Goal: Contribute content: Add original content to the website for others to see

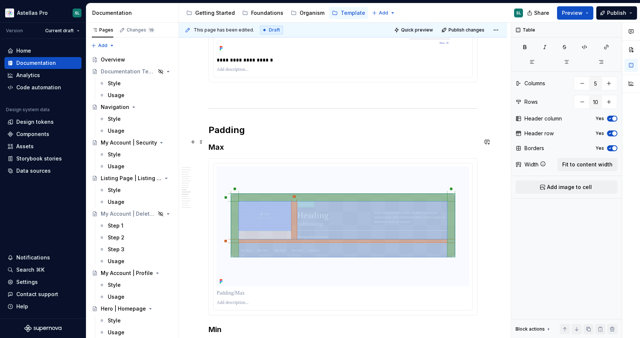
scroll to position [2350, 0]
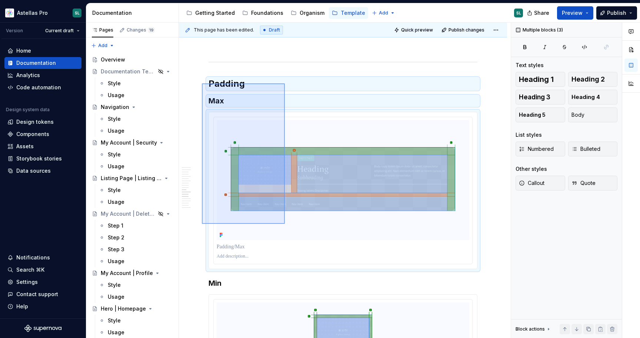
drag, startPoint x: 202, startPoint y: 83, endPoint x: 298, endPoint y: 247, distance: 189.7
click at [298, 247] on div "This page has been edited. Draft Quick preview Publish changes Hero | Content h…" at bounding box center [345, 181] width 332 height 316
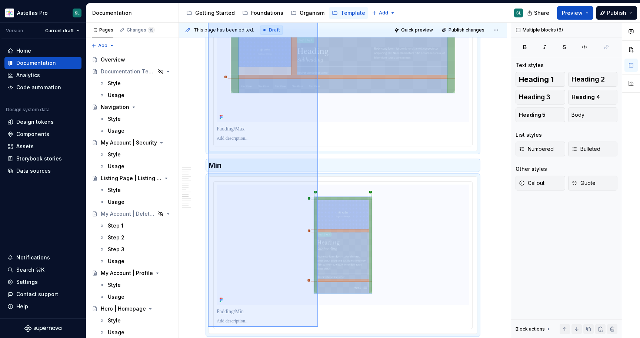
scroll to position [2480, 0]
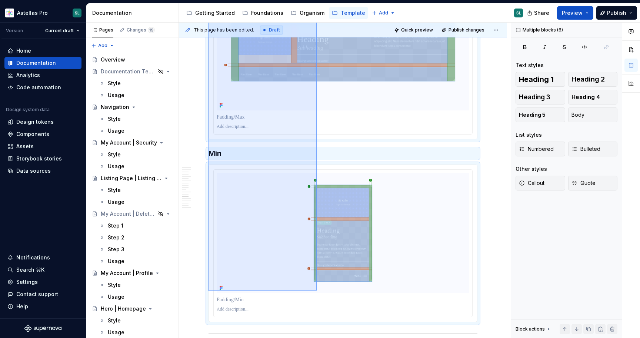
drag, startPoint x: 208, startPoint y: 84, endPoint x: 317, endPoint y: 291, distance: 233.9
click at [317, 291] on div "This page has been edited. Draft Quick preview Publish changes Hero | Content h…" at bounding box center [345, 181] width 332 height 316
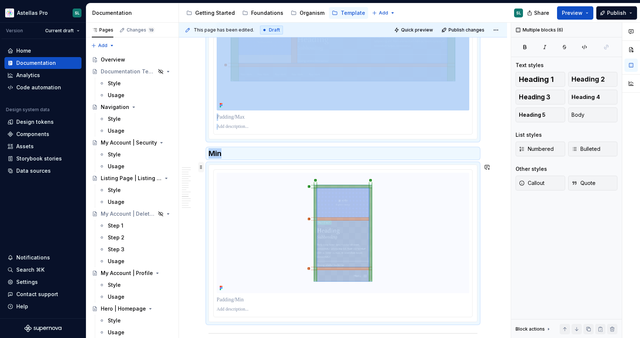
click at [202, 165] on span at bounding box center [201, 167] width 6 height 10
click at [241, 181] on div "Duplicate" at bounding box center [236, 178] width 48 height 7
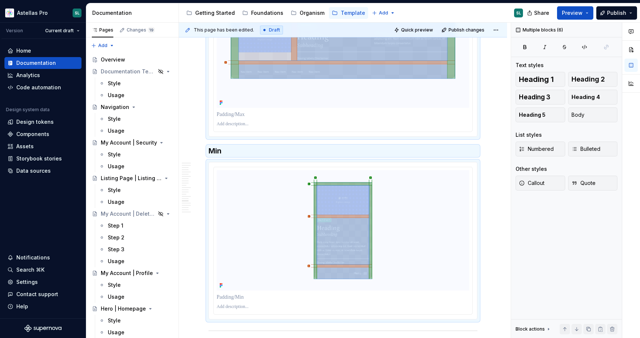
type textarea "*"
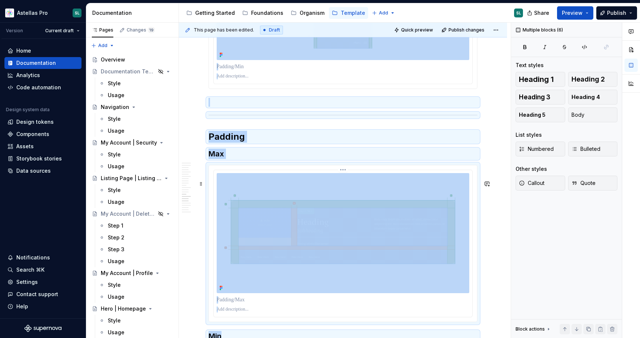
scroll to position [2706, 0]
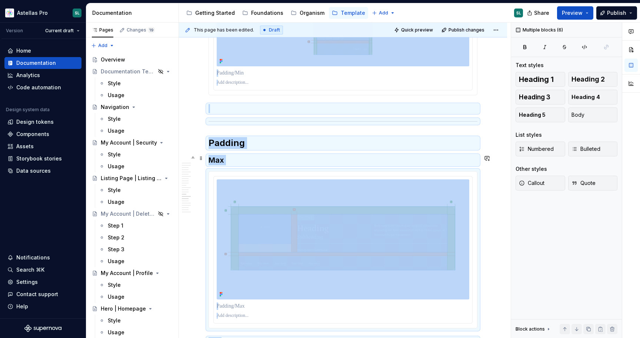
click at [229, 149] on h2 "Padding" at bounding box center [343, 143] width 269 height 12
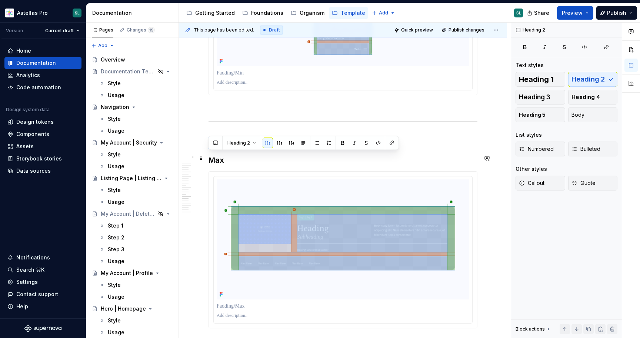
drag, startPoint x: 243, startPoint y: 159, endPoint x: 210, endPoint y: 158, distance: 33.0
click at [210, 149] on h2 "Padding" at bounding box center [343, 143] width 269 height 12
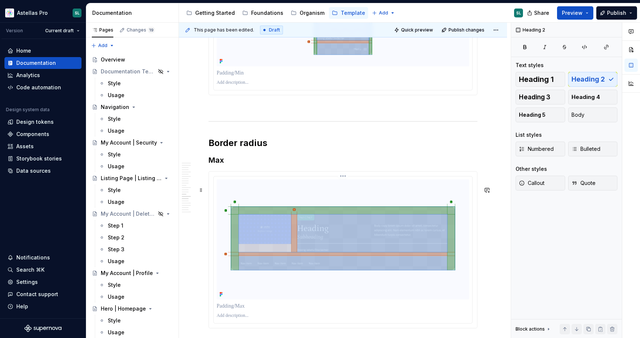
click at [260, 249] on img at bounding box center [343, 239] width 253 height 120
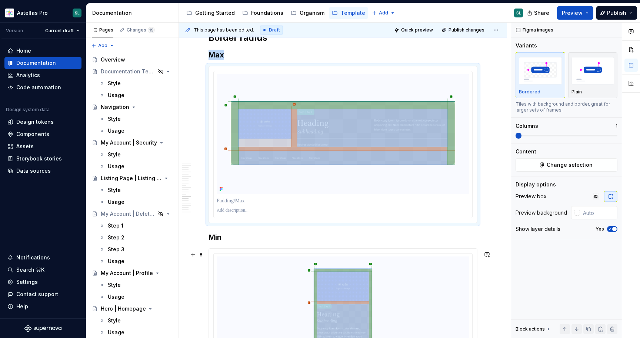
scroll to position [2817, 0]
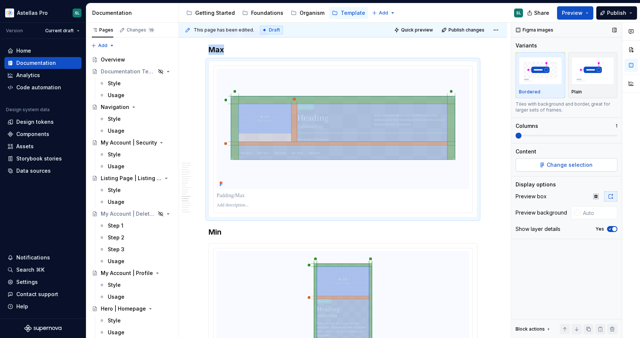
click at [574, 168] on span "Change selection" at bounding box center [570, 164] width 46 height 7
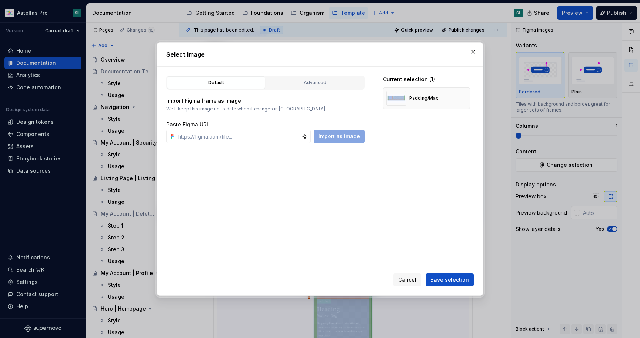
type textarea "*"
click at [464, 96] on button "button" at bounding box center [462, 98] width 10 height 10
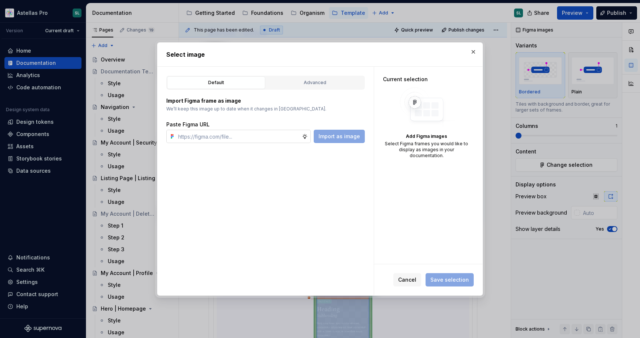
click at [239, 136] on input "text" at bounding box center [238, 136] width 127 height 13
paste input "https://www.figma.com/design/DpUvPR4HqzZ2yYNMlowkdN/Documentation-Template-HCP-…"
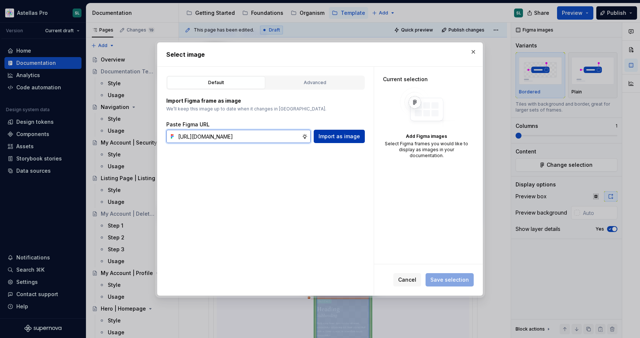
type input "https://www.figma.com/design/DpUvPR4HqzZ2yYNMlowkdN/Documentation-Template-HCP-…"
click at [349, 137] on span "Import as image" at bounding box center [340, 136] width 42 height 7
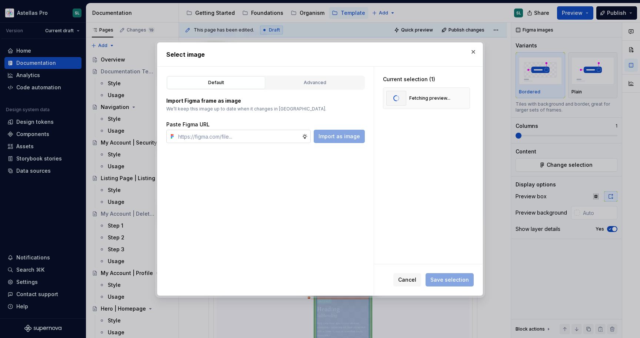
click at [252, 141] on input "text" at bounding box center [238, 136] width 127 height 13
paste input "https://www.figma.com/design/DpUvPR4HqzZ2yYNMlowkdN/Documentation-Template-HCP-…"
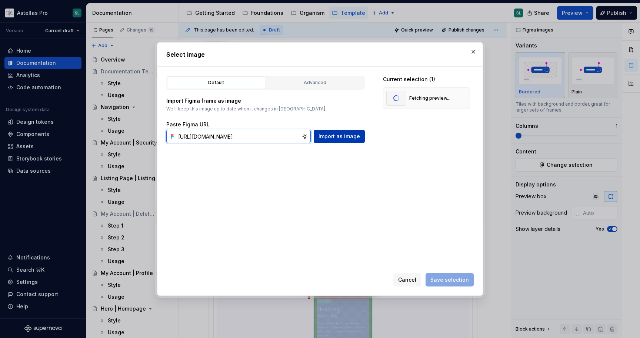
type input "https://www.figma.com/design/DpUvPR4HqzZ2yYNMlowkdN/Documentation-Template-HCP-…"
click at [342, 135] on span "Import as image" at bounding box center [340, 136] width 42 height 7
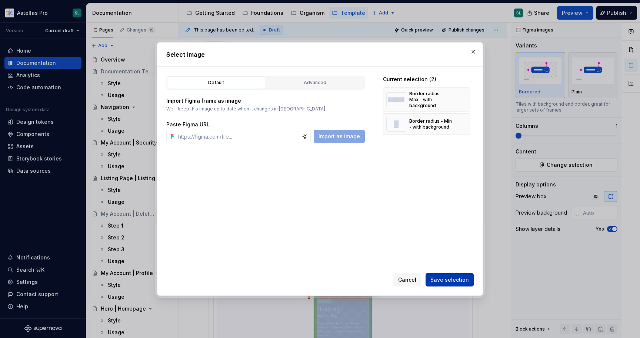
click at [443, 281] on span "Save selection" at bounding box center [450, 279] width 39 height 7
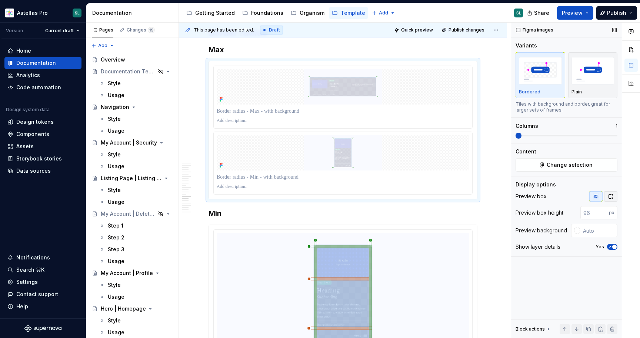
click at [612, 196] on icon "button" at bounding box center [611, 196] width 6 height 6
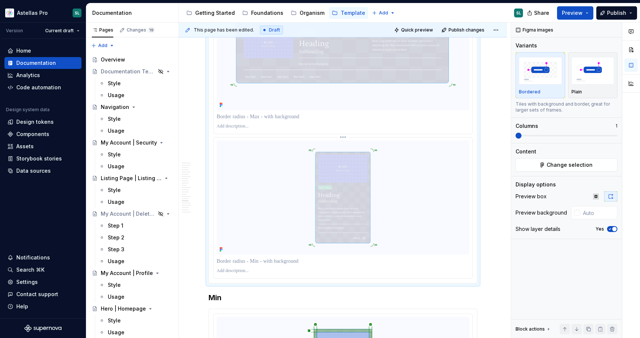
scroll to position [2894, 0]
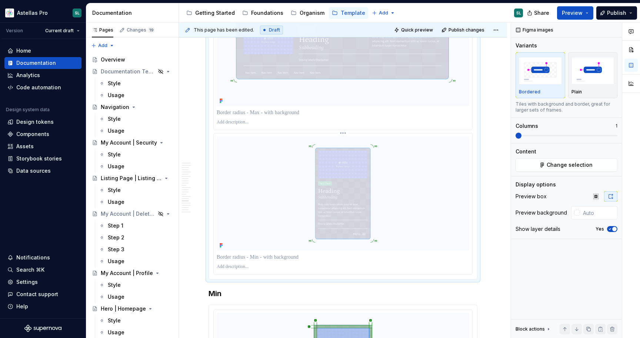
click at [314, 226] on img at bounding box center [343, 193] width 253 height 114
click at [378, 201] on img at bounding box center [343, 193] width 253 height 114
click at [547, 169] on button "Change selection" at bounding box center [567, 164] width 102 height 13
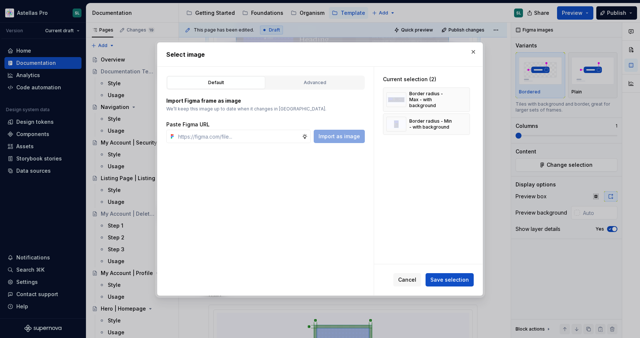
type textarea "*"
click at [466, 119] on button "button" at bounding box center [462, 124] width 10 height 10
click at [270, 143] on div "Default Advanced Import Figma frame as image We’ll keep this image up to date w…" at bounding box center [265, 181] width 216 height 229
click at [274, 134] on input "text" at bounding box center [238, 136] width 127 height 13
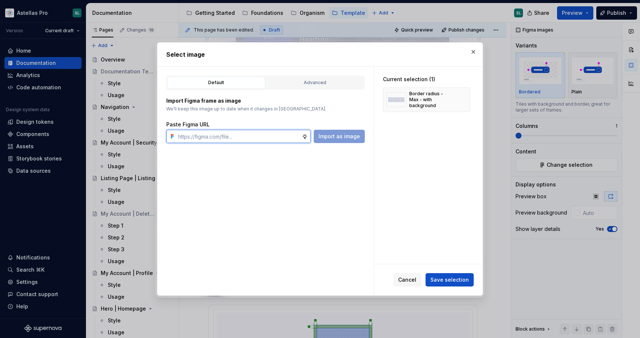
paste input "https://www.figma.com/design/DpUvPR4HqzZ2yYNMlowkdN/Documentation-Template-HCP-…"
type input "https://www.figma.com/design/DpUvPR4HqzZ2yYNMlowkdN/Documentation-Template-HCP-…"
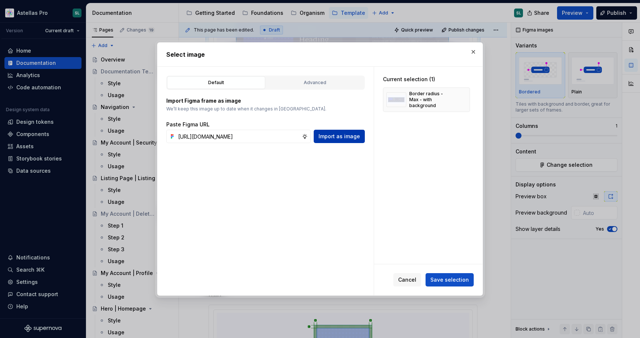
scroll to position [0, 0]
click at [342, 137] on span "Import as image" at bounding box center [340, 136] width 42 height 7
click at [457, 280] on span "Save selection" at bounding box center [450, 279] width 39 height 7
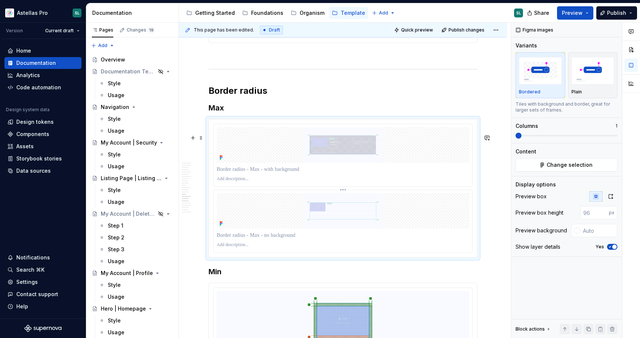
scroll to position [2765, 0]
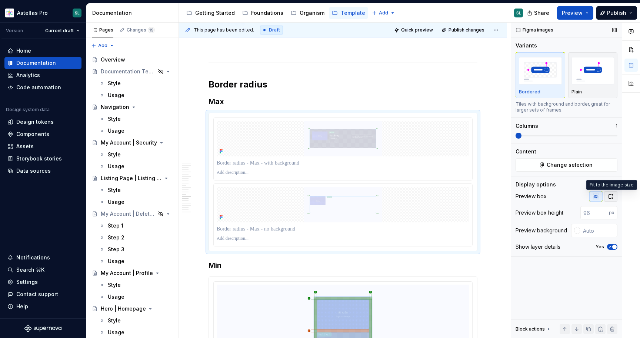
click at [613, 197] on icon "button" at bounding box center [611, 196] width 6 height 6
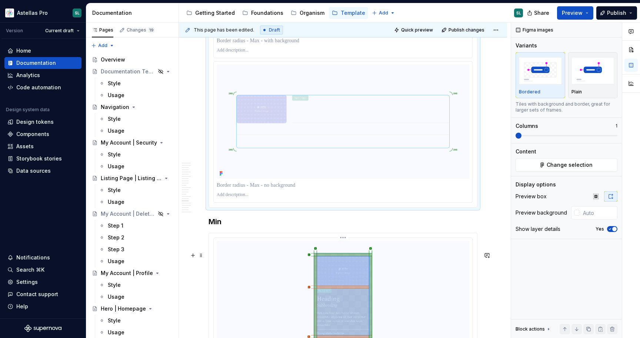
scroll to position [2997, 0]
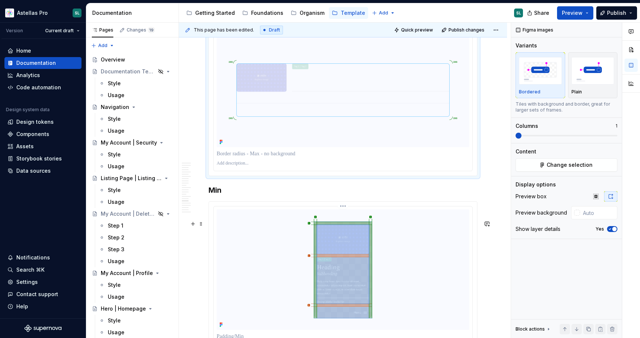
click at [336, 262] on img at bounding box center [343, 269] width 253 height 120
click at [557, 162] on span "Change selection" at bounding box center [570, 164] width 46 height 7
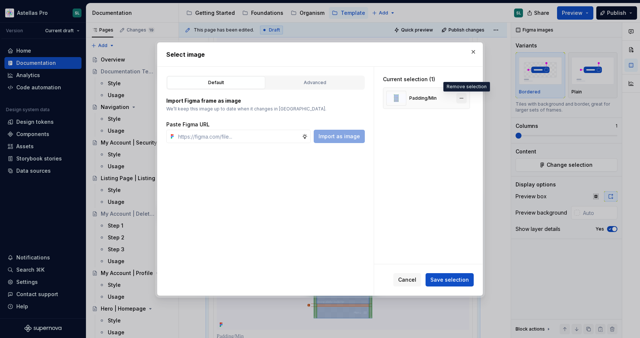
click at [464, 96] on button "button" at bounding box center [462, 98] width 10 height 10
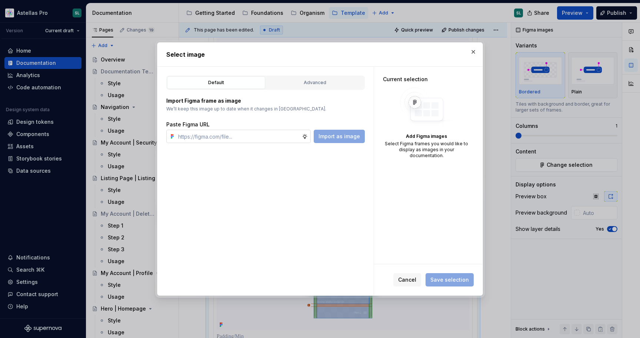
click at [286, 137] on input "text" at bounding box center [238, 136] width 127 height 13
paste input "https://www.figma.com/design/DpUvPR4HqzZ2yYNMlowkdN/Documentation-Template-HCP-…"
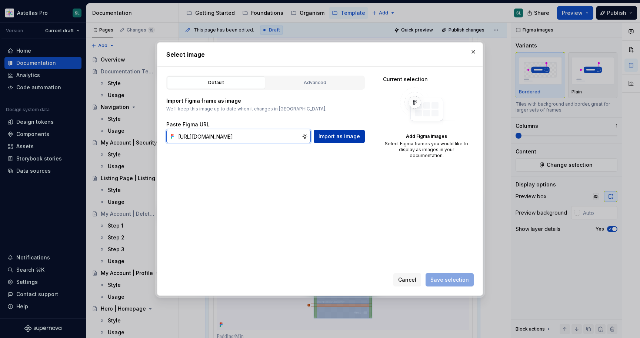
type input "https://www.figma.com/design/DpUvPR4HqzZ2yYNMlowkdN/Documentation-Template-HCP-…"
click at [356, 131] on button "Import as image" at bounding box center [339, 136] width 51 height 13
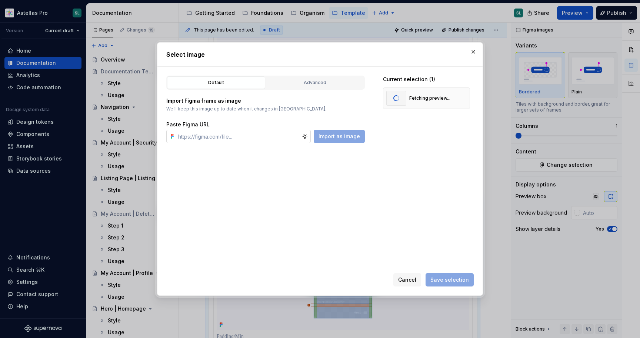
click at [261, 139] on input "text" at bounding box center [238, 136] width 127 height 13
paste input "https://www.figma.com/design/DpUvPR4HqzZ2yYNMlowkdN/Documentation-Template-HCP-…"
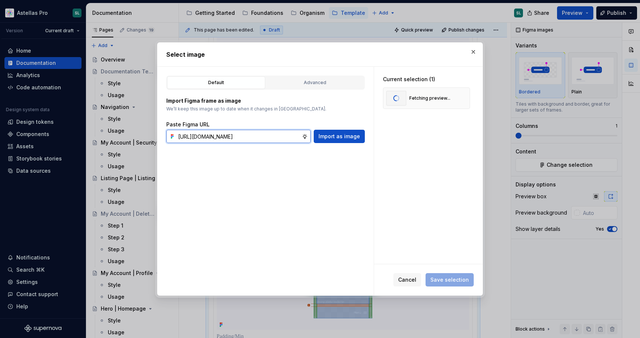
scroll to position [0, 245]
type input "https://www.figma.com/design/DpUvPR4HqzZ2yYNMlowkdN/Documentation-Template-HCP-…"
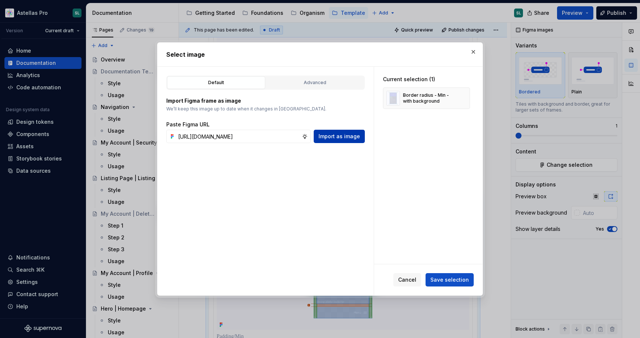
click at [340, 135] on span "Import as image" at bounding box center [340, 136] width 42 height 7
type textarea "*"
click at [459, 281] on span "Save selection" at bounding box center [450, 279] width 39 height 7
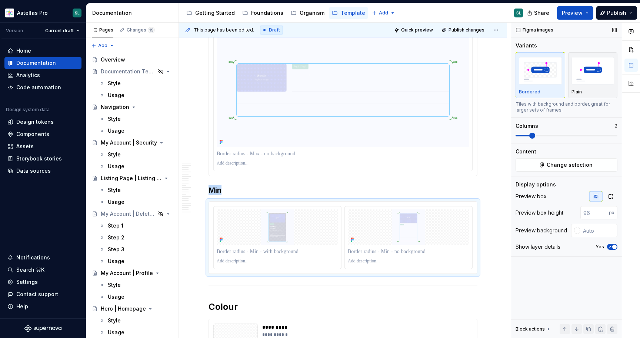
click at [530, 136] on span at bounding box center [533, 136] width 6 height 6
click at [611, 195] on icon "button" at bounding box center [611, 196] width 6 height 6
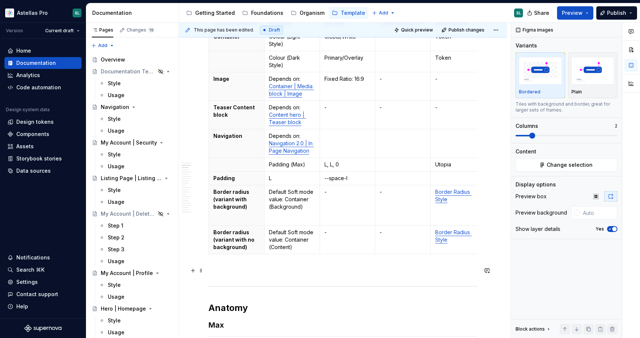
scroll to position [154, 0]
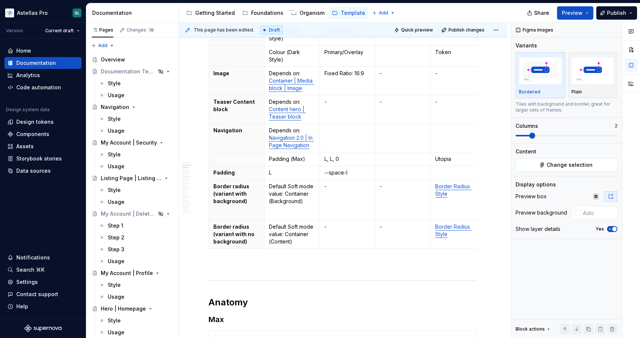
type textarea "*"
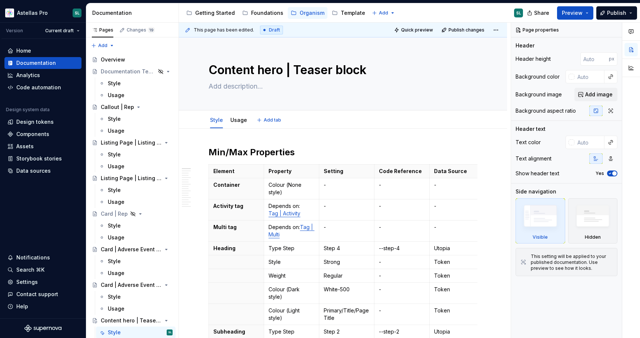
type textarea "*"
